Goal: Find specific page/section: Find specific page/section

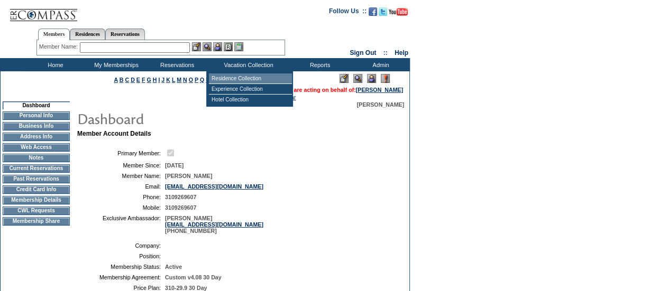
click at [253, 81] on td "Residence Collection" at bounding box center [250, 79] width 83 height 11
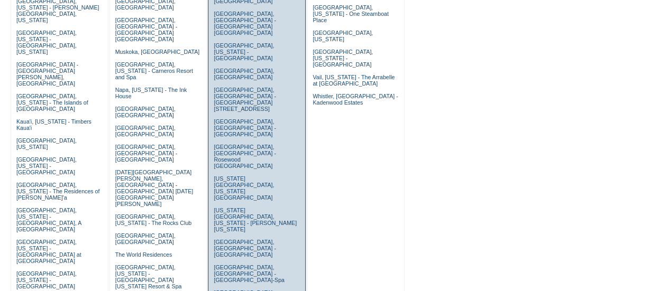
scroll to position [304, 0]
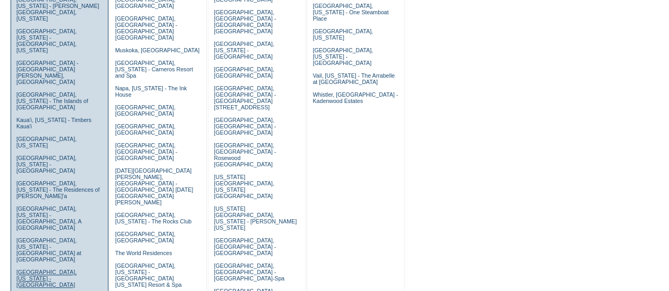
click at [45, 269] on link "Laguna Beach, California - Montage Laguna Beach" at bounding box center [46, 278] width 60 height 19
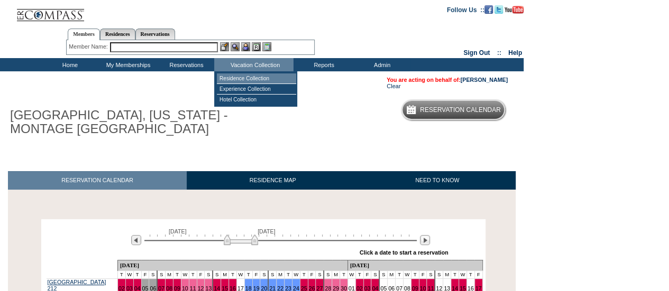
click at [268, 76] on td "Residence Collection" at bounding box center [256, 79] width 79 height 11
